Goal: Information Seeking & Learning: Learn about a topic

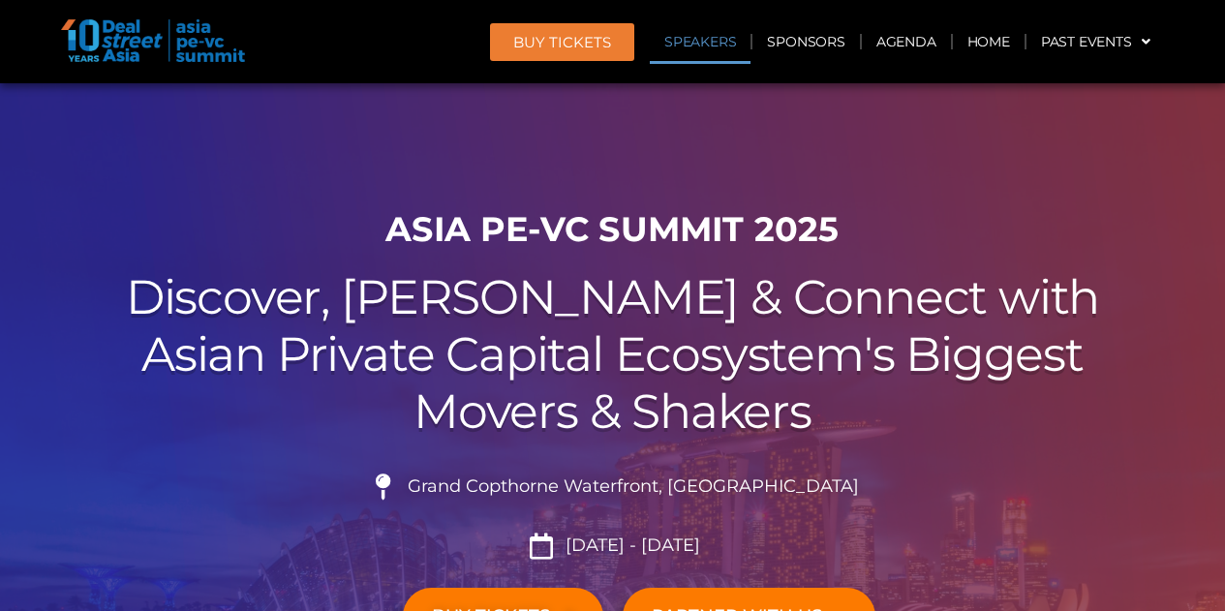
click at [706, 40] on link "Speakers" at bounding box center [700, 41] width 101 height 45
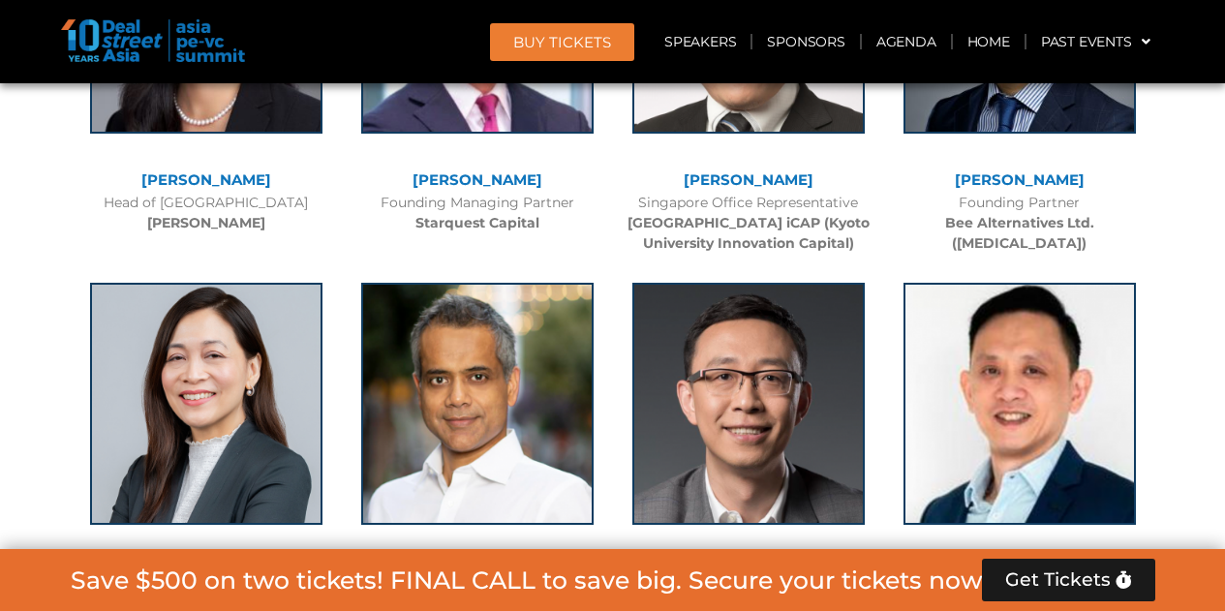
scroll to position [10419, 0]
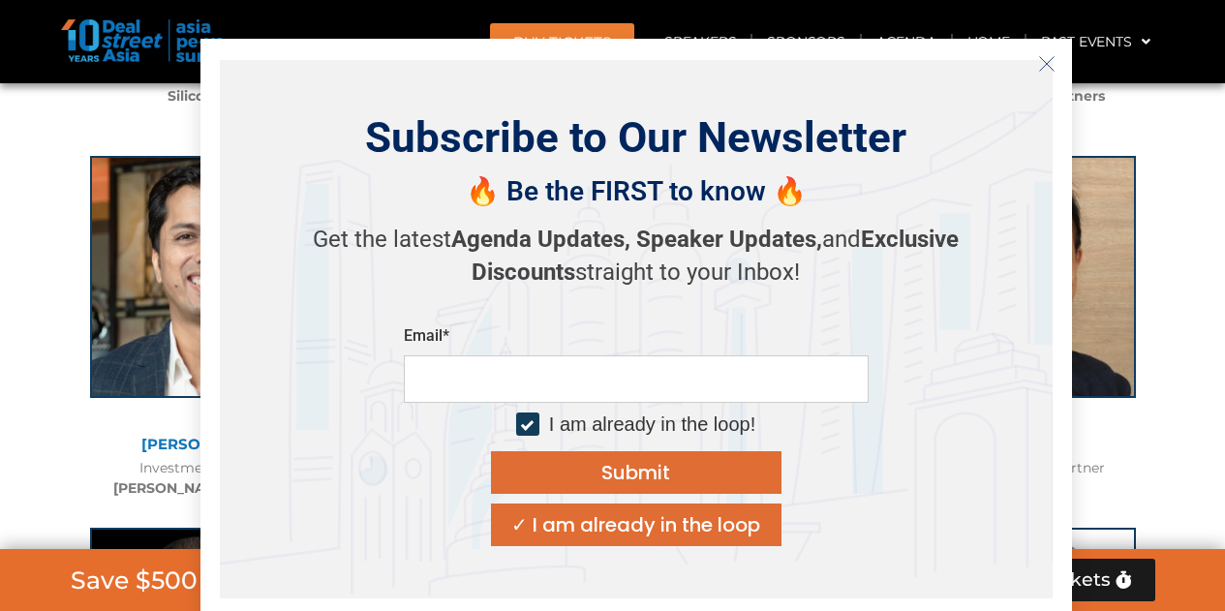
click at [1055, 61] on icon "Close" at bounding box center [1046, 63] width 17 height 17
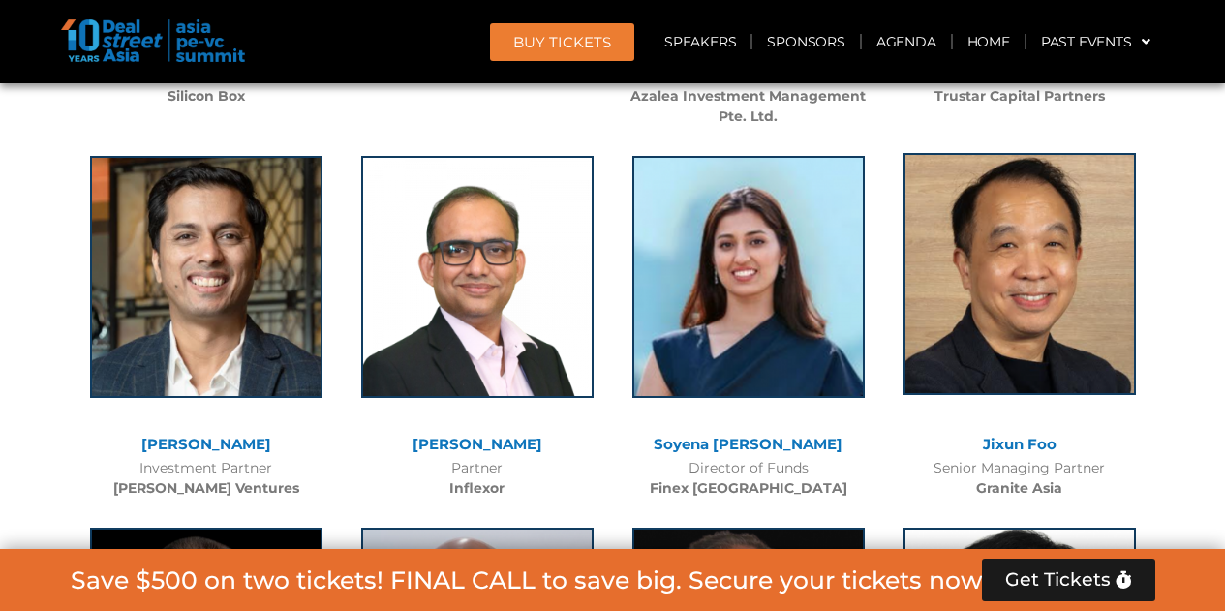
scroll to position [7717, 0]
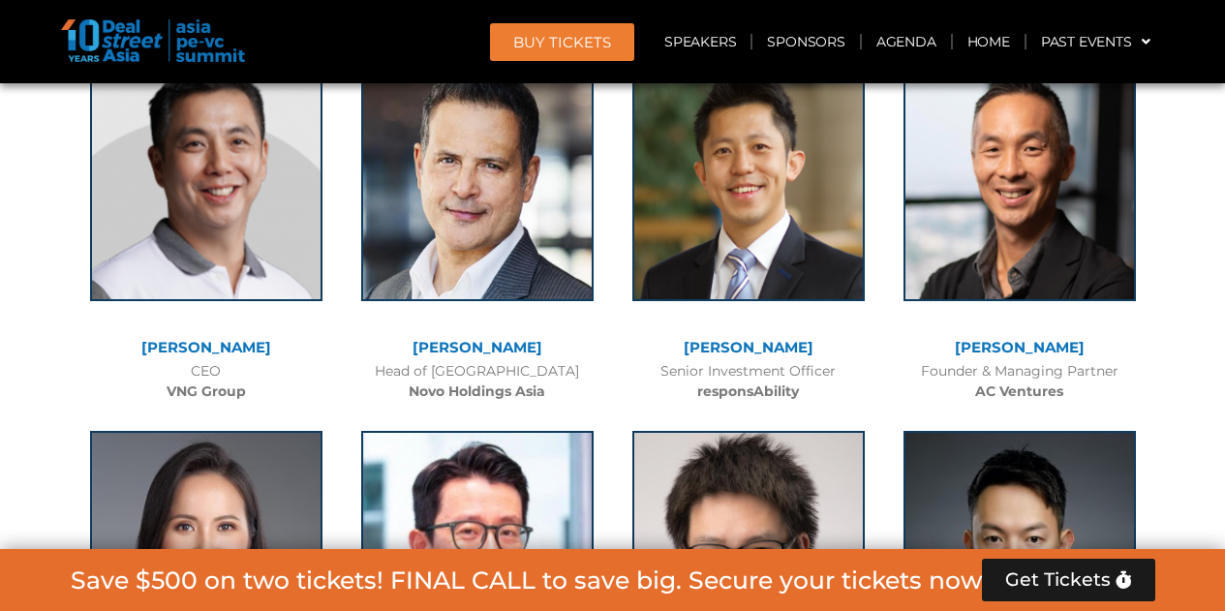
click at [1020, 338] on link "[PERSON_NAME]" at bounding box center [1020, 347] width 130 height 18
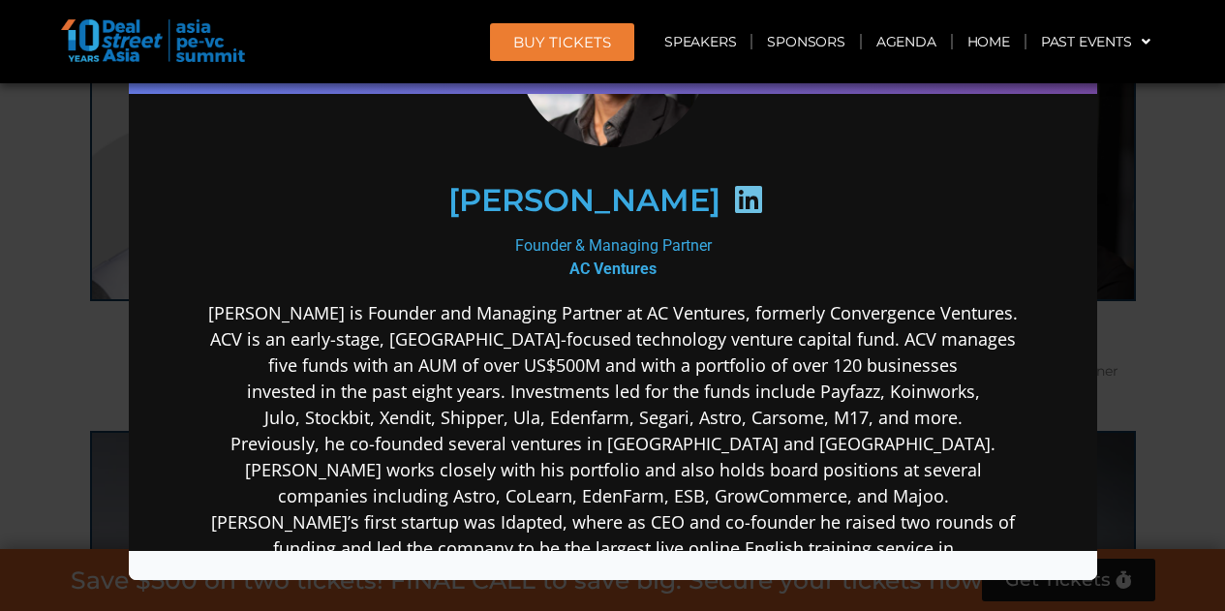
scroll to position [75, 0]
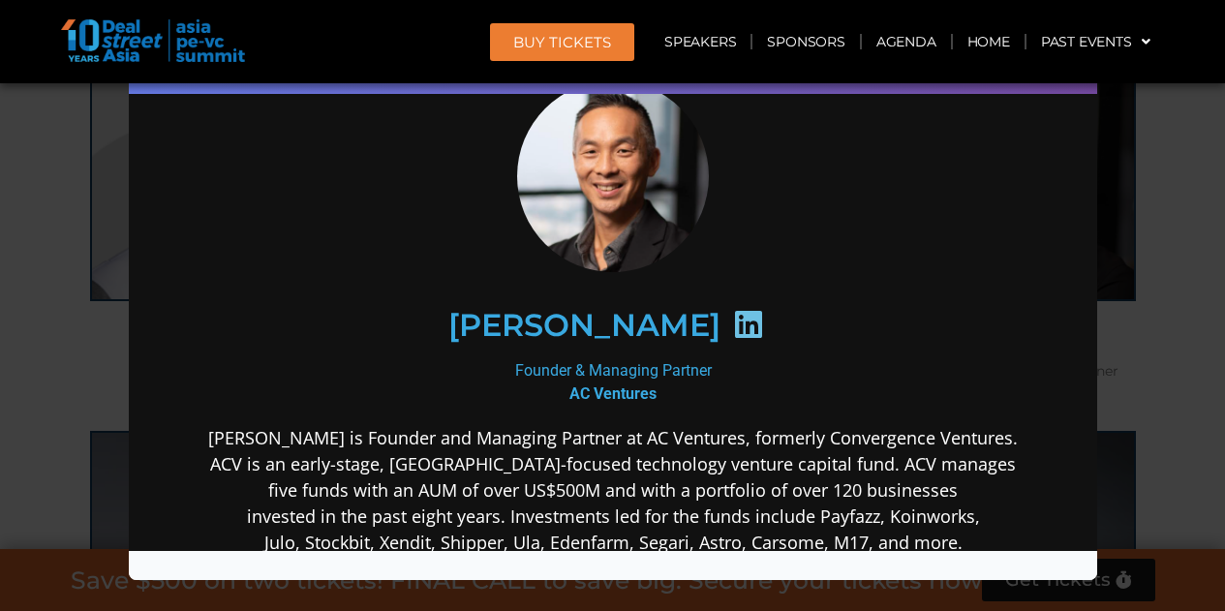
click at [1182, 268] on div "Speaker Profile ×" at bounding box center [612, 305] width 1225 height 611
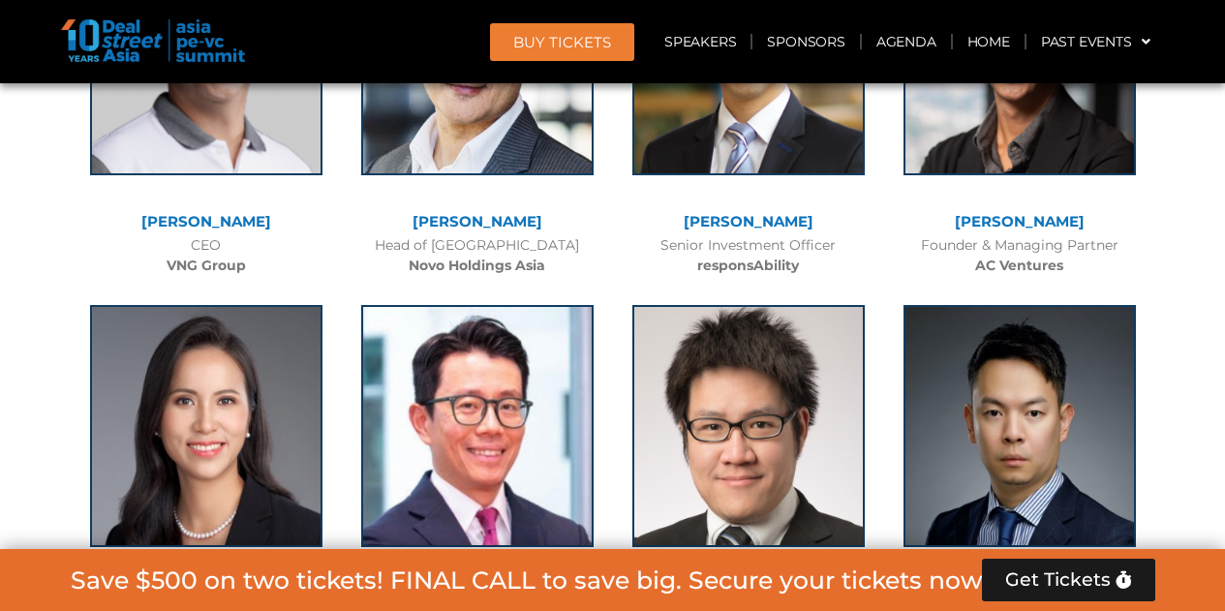
scroll to position [7821, 0]
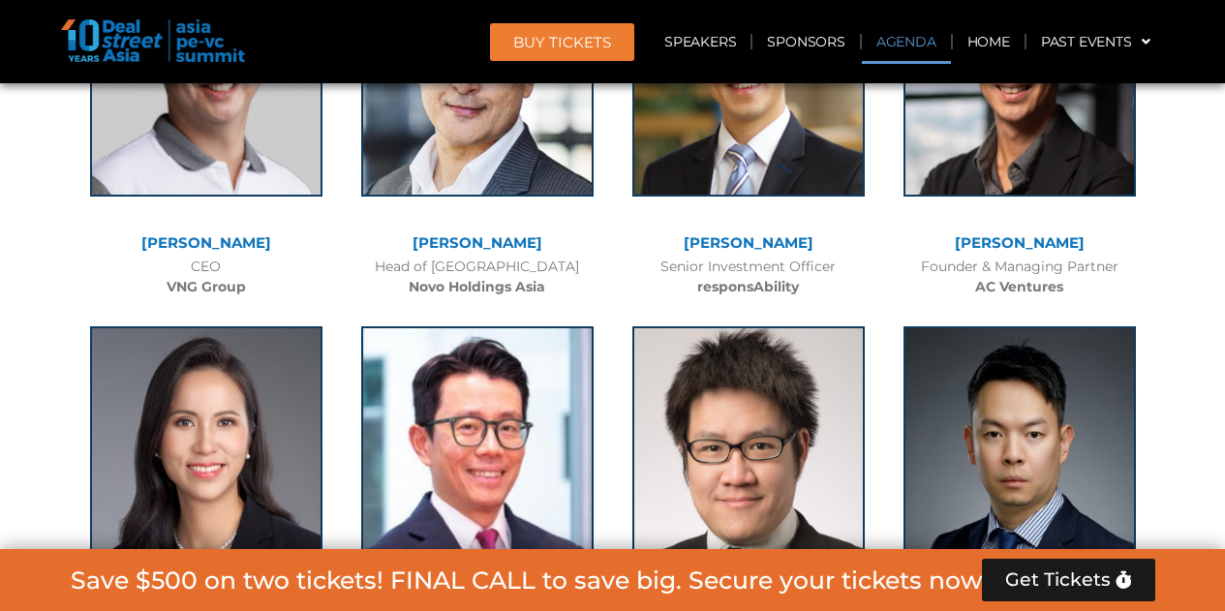
click at [899, 40] on link "Agenda" at bounding box center [906, 41] width 89 height 45
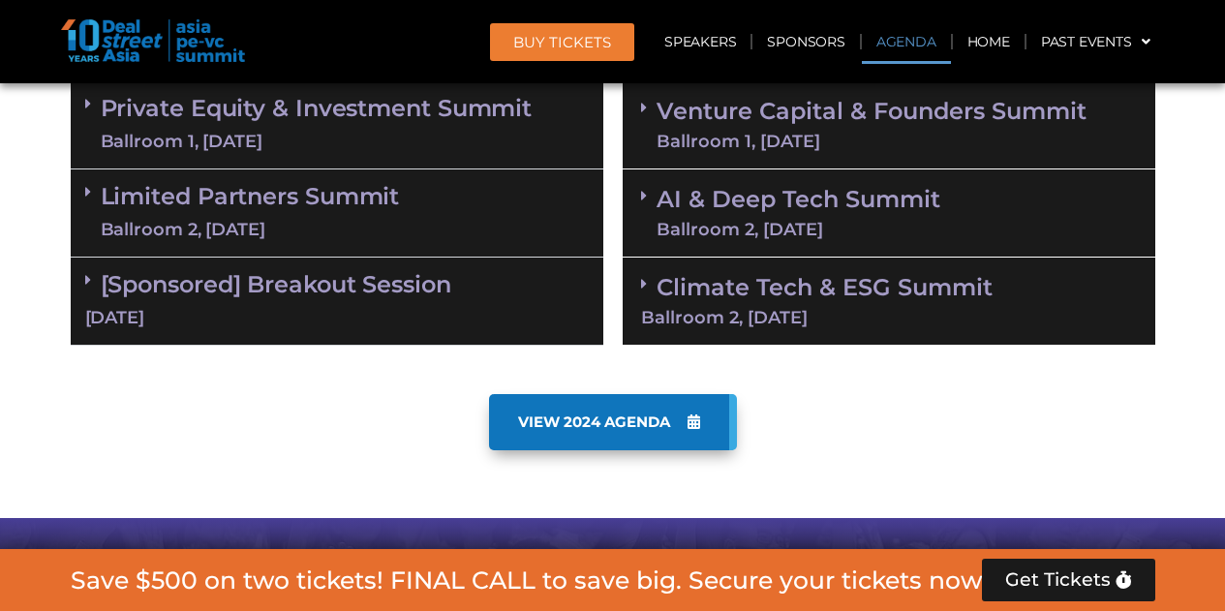
scroll to position [1012, 0]
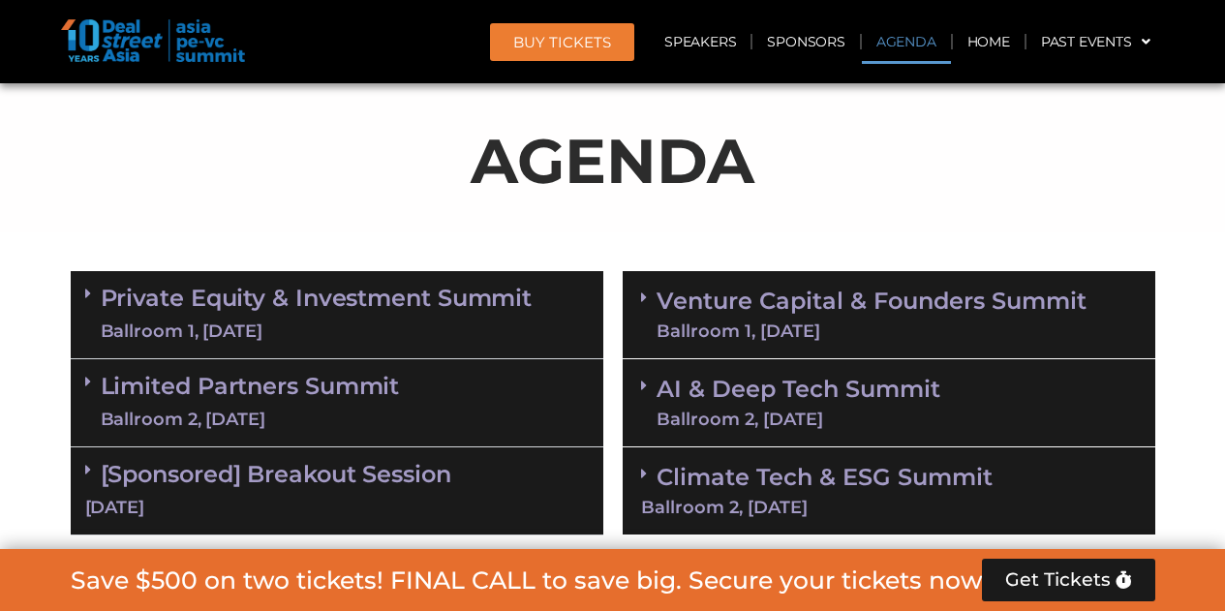
click at [445, 300] on link "Private Equity & Investment Summit Ballroom 1, [DATE]" at bounding box center [317, 315] width 432 height 58
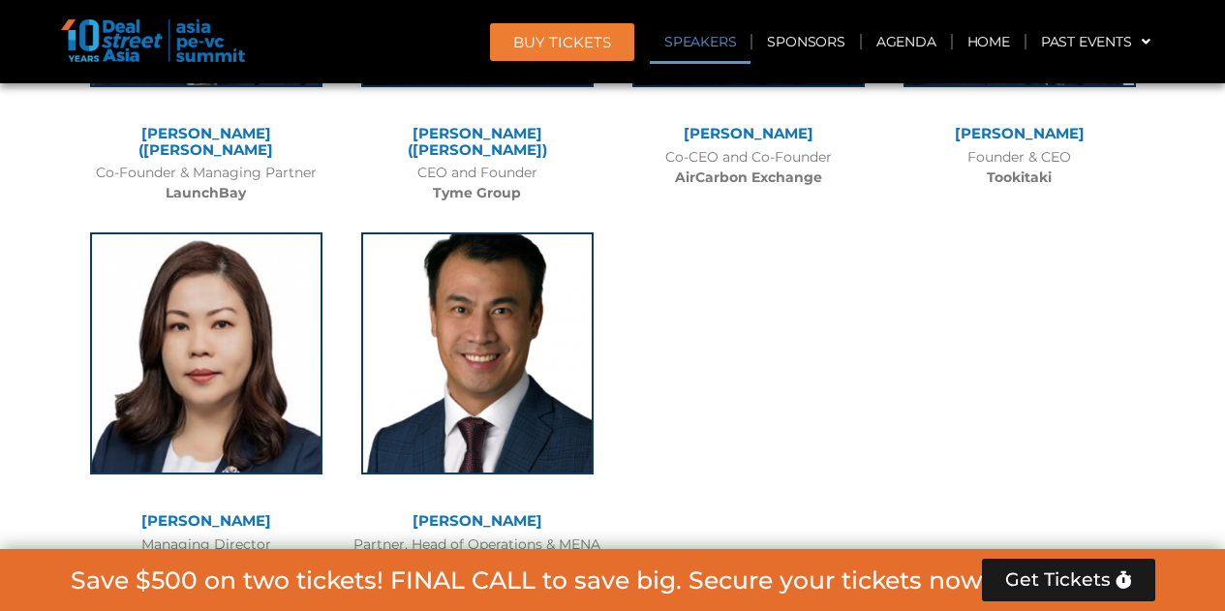
scroll to position [10495, 0]
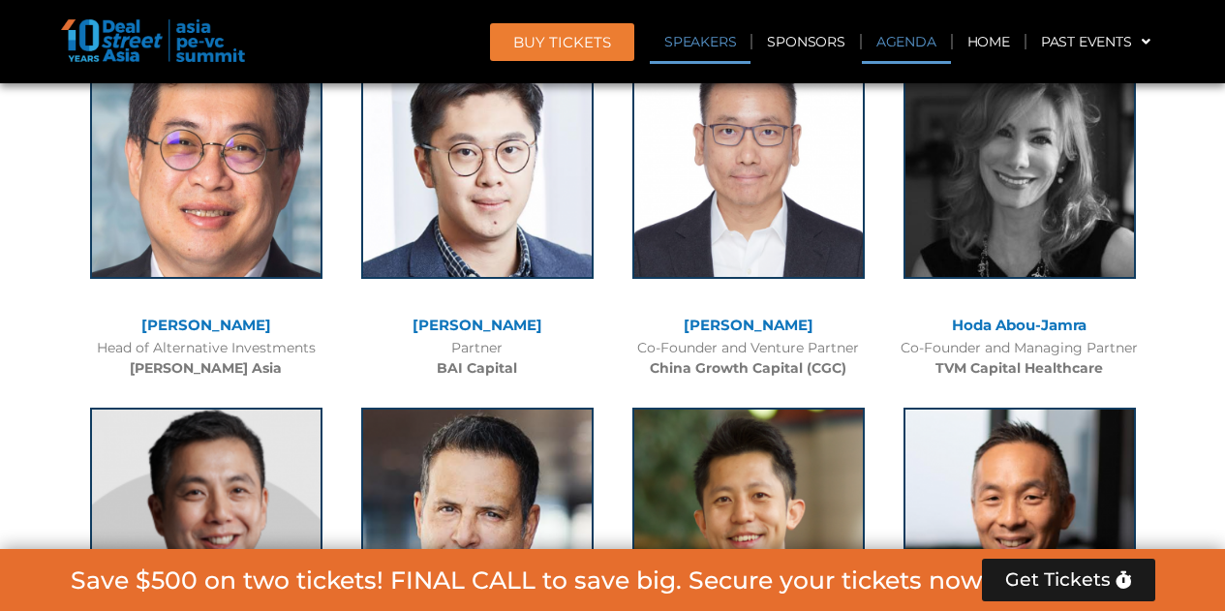
click at [872, 42] on link "Agenda" at bounding box center [906, 41] width 89 height 45
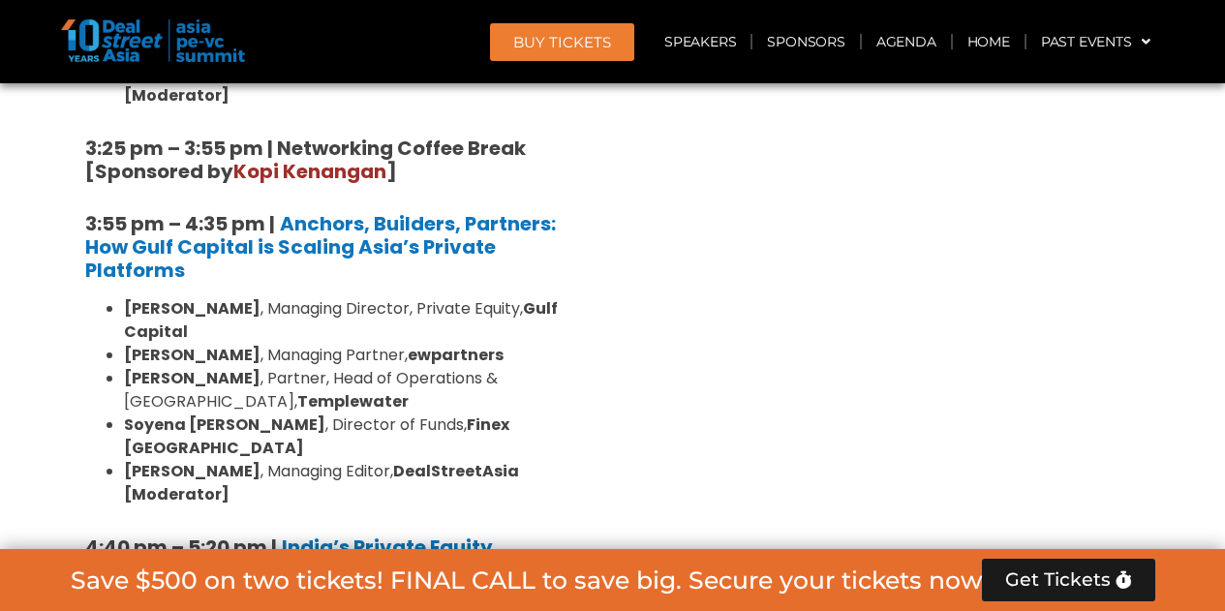
scroll to position [3725, 0]
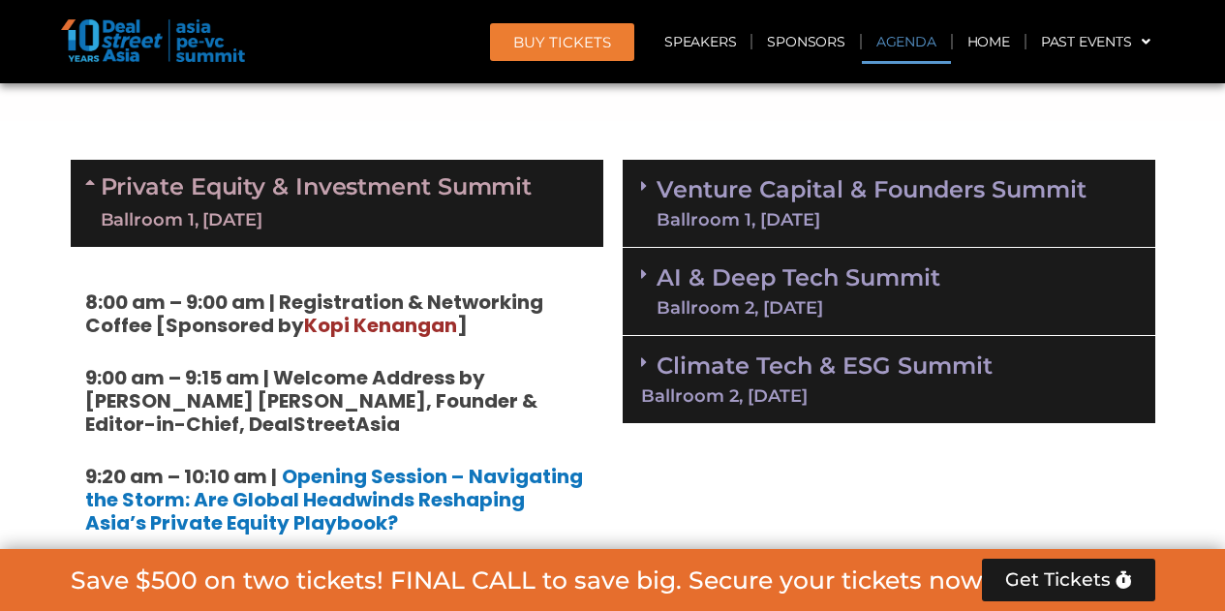
scroll to position [915, 0]
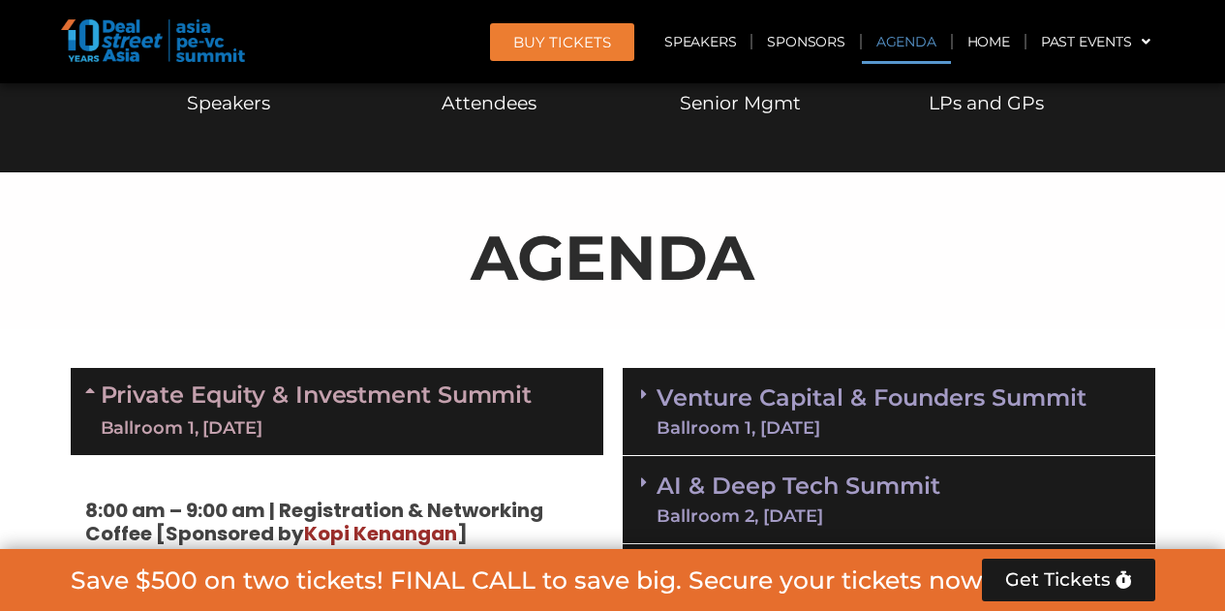
click at [679, 396] on link "Venture Capital & Founders​ Summit Ballroom 1, [DATE]" at bounding box center [872, 412] width 430 height 50
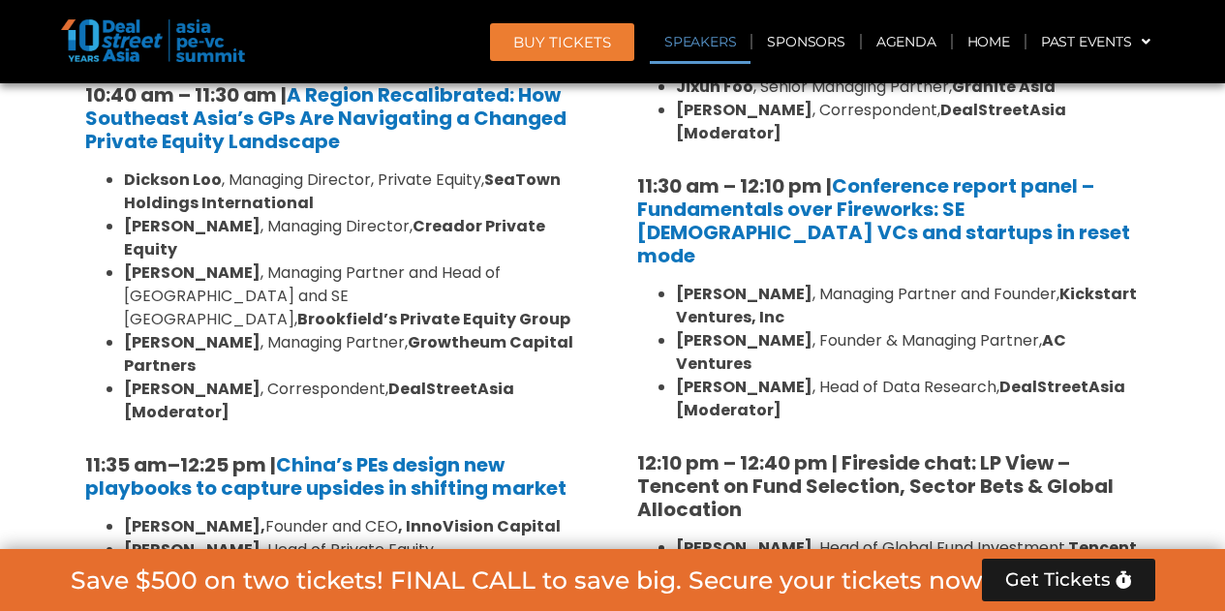
scroll to position [1884, 0]
